Goal: Check status

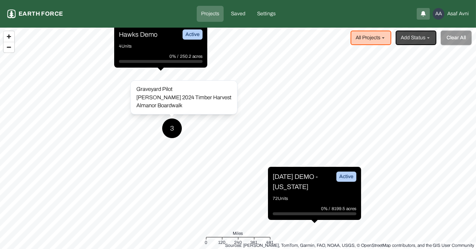
click at [173, 126] on div "3" at bounding box center [172, 128] width 20 height 20
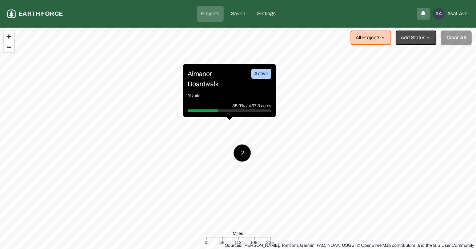
click at [220, 91] on div "Almanor Boardwalk Active 4 Units 35.9% / 437.3 acres" at bounding box center [229, 90] width 93 height 53
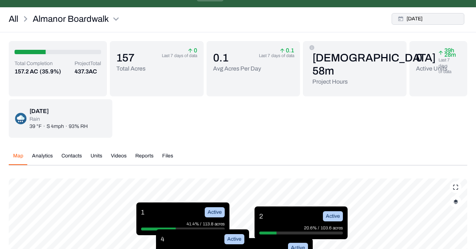
click at [440, 22] on button "[DATE]" at bounding box center [428, 19] width 73 height 12
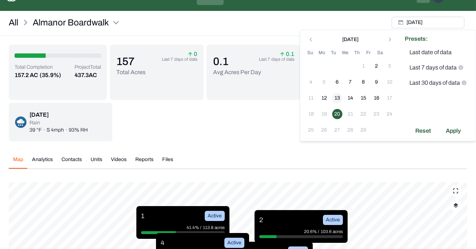
click at [340, 100] on button "13" at bounding box center [337, 98] width 10 height 10
click at [377, 101] on button "16" at bounding box center [377, 98] width 10 height 10
